Goal: Find specific page/section: Find specific page/section

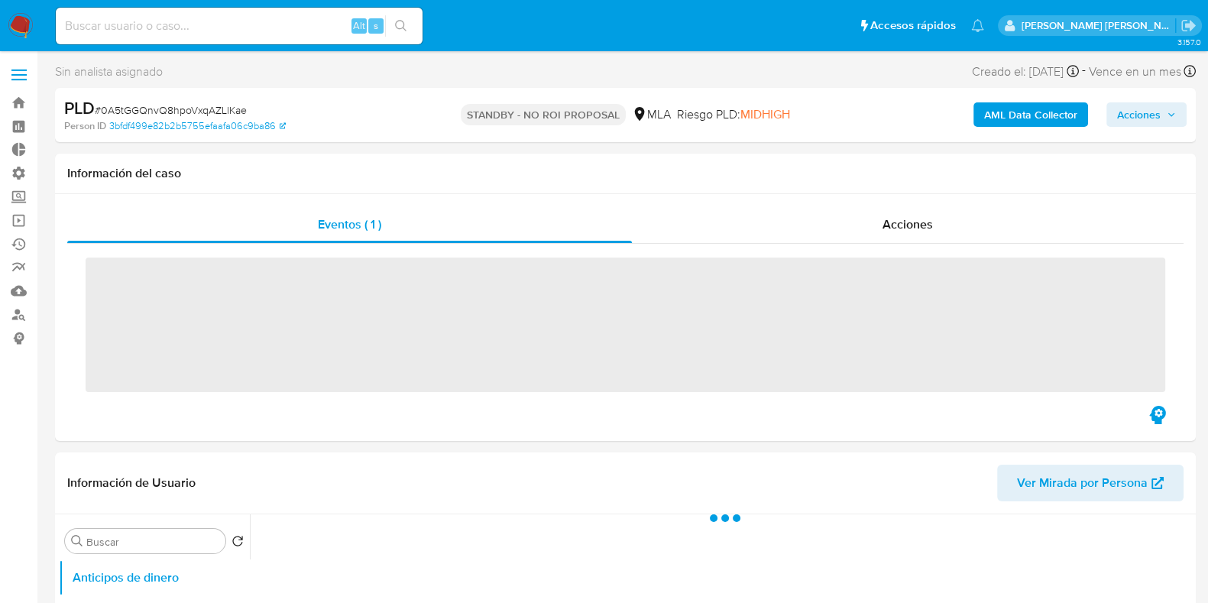
click at [1121, 28] on p "[PERSON_NAME] [PERSON_NAME]" at bounding box center [1099, 25] width 154 height 15
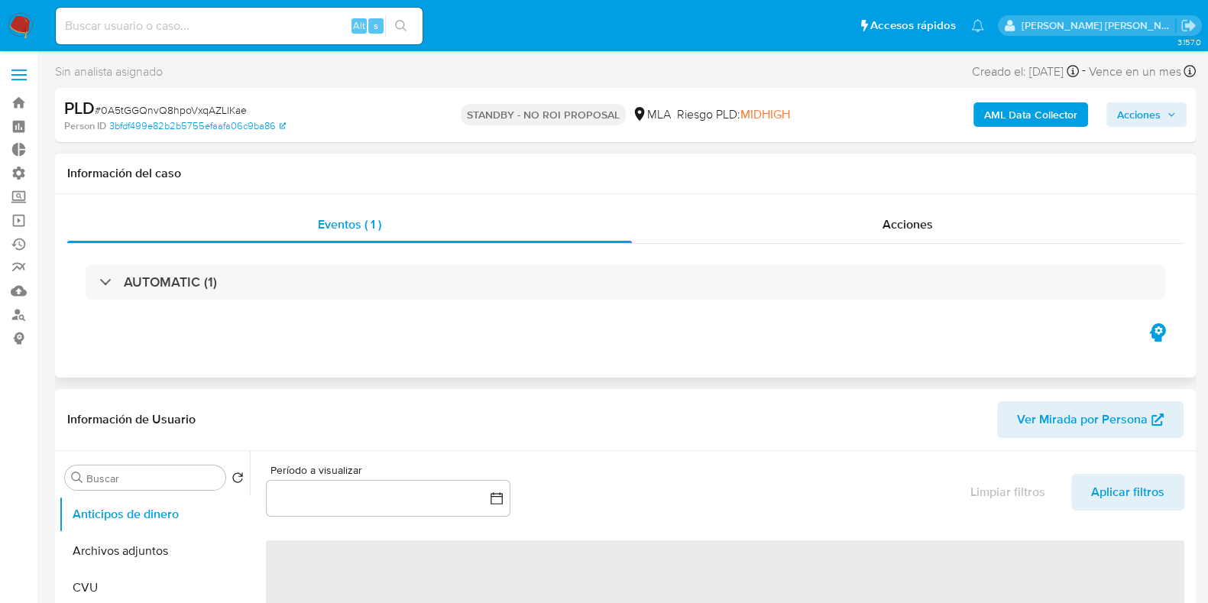
select select "10"
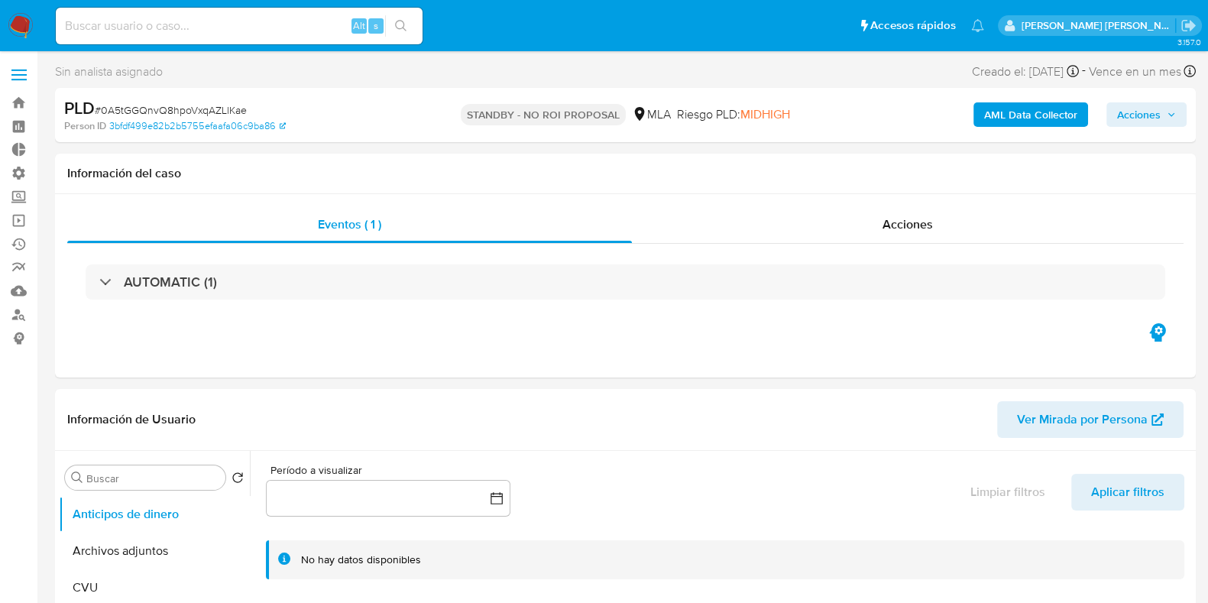
click at [1083, 24] on p "[PERSON_NAME] [PERSON_NAME]" at bounding box center [1099, 25] width 154 height 15
click at [25, 335] on link "Consolidado" at bounding box center [91, 338] width 182 height 24
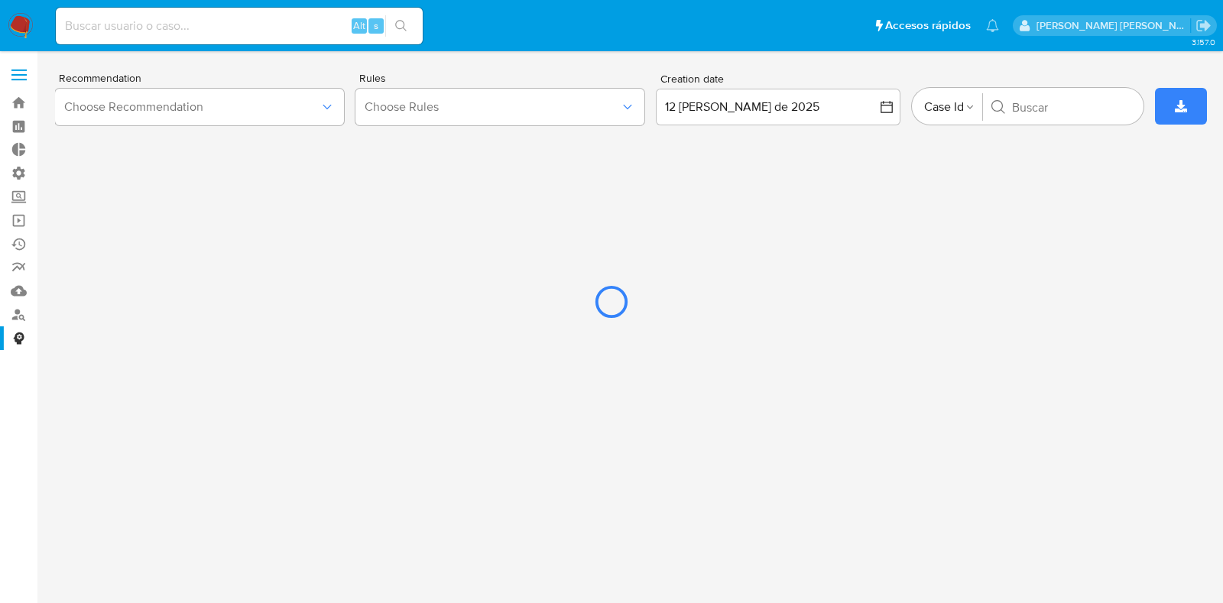
click at [21, 71] on div at bounding box center [611, 301] width 1223 height 603
click at [25, 109] on div at bounding box center [611, 301] width 1223 height 603
click at [19, 21] on div at bounding box center [611, 301] width 1223 height 603
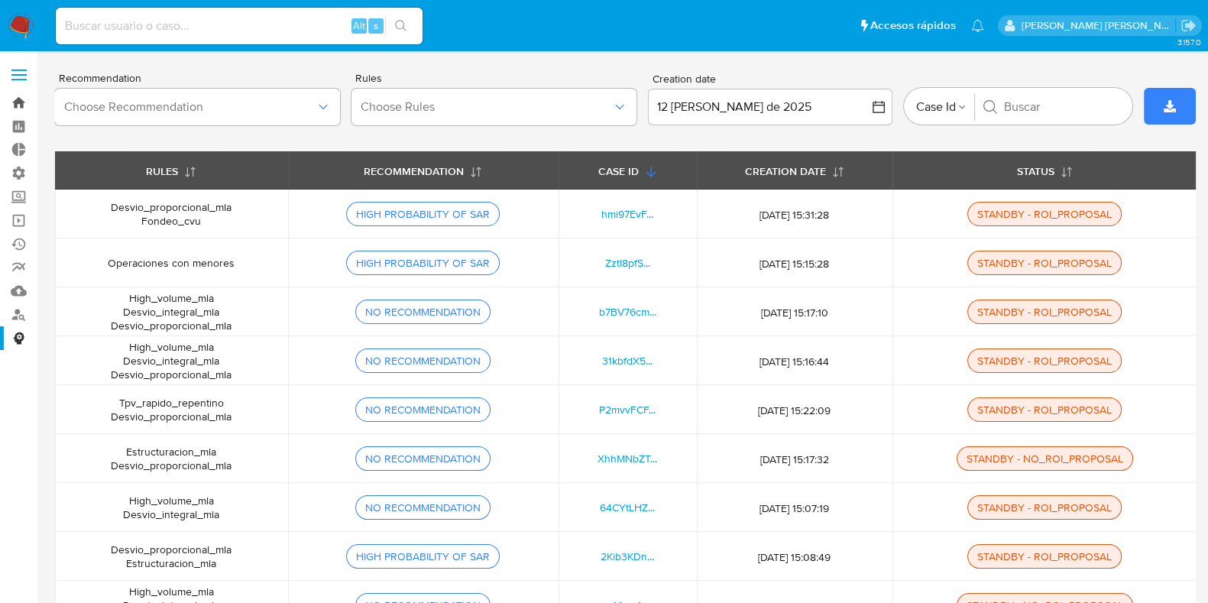
click at [25, 110] on link "Bandeja" at bounding box center [91, 103] width 182 height 24
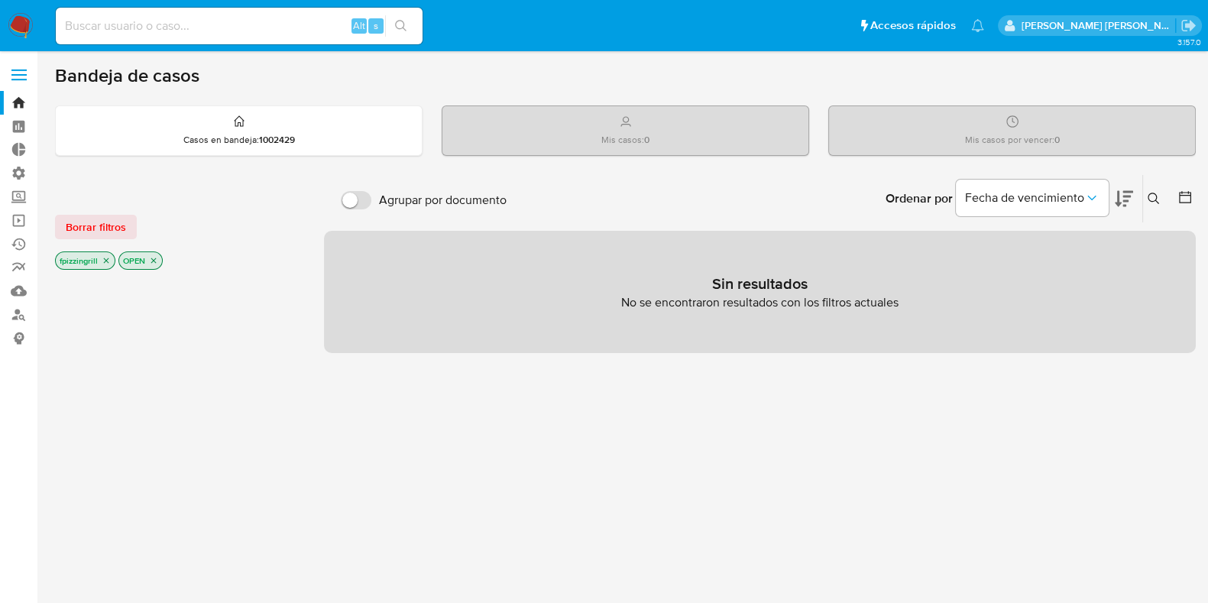
click at [1120, 25] on p "[PERSON_NAME] [PERSON_NAME]" at bounding box center [1099, 25] width 154 height 15
